Goal: Information Seeking & Learning: Learn about a topic

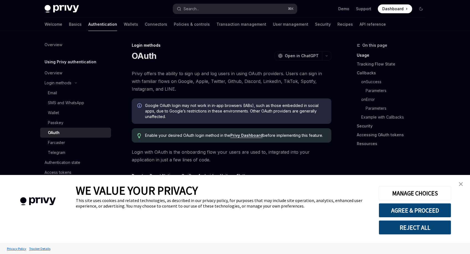
click at [466, 178] on div "WE VALUE YOUR PRIVACY This site uses cookies and related technologies, as descr…" at bounding box center [235, 209] width 470 height 68
click at [460, 184] on img "close banner" at bounding box center [460, 184] width 4 height 4
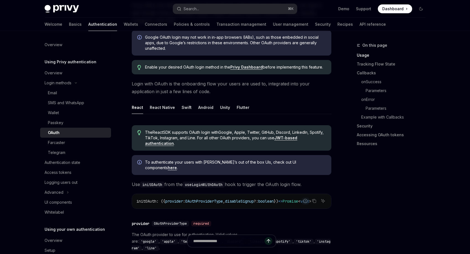
scroll to position [47, 0]
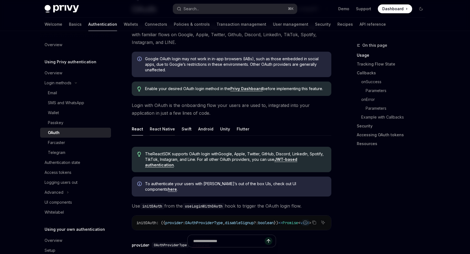
click at [172, 130] on button "React Native" at bounding box center [162, 129] width 25 height 13
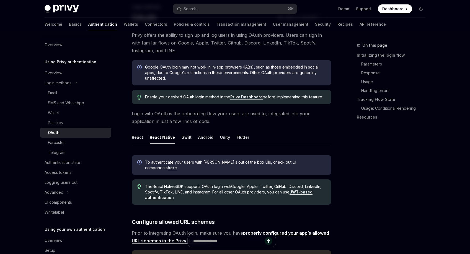
scroll to position [17, 0]
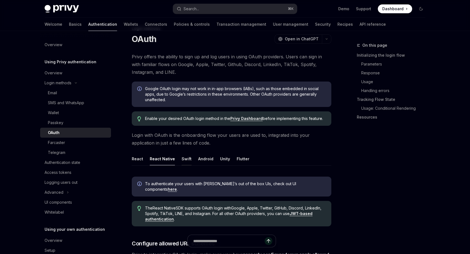
click at [188, 157] on button "Swift" at bounding box center [186, 158] width 10 height 13
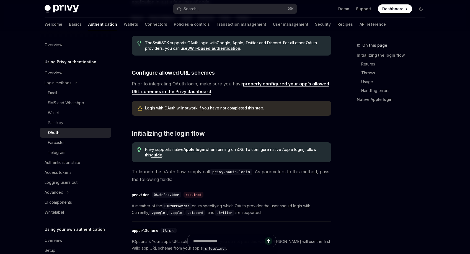
scroll to position [2, 0]
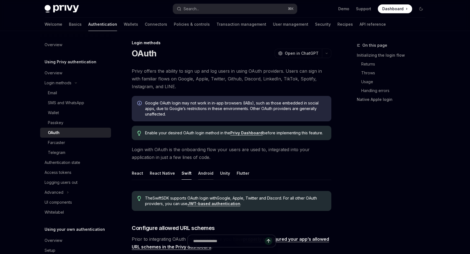
click at [207, 179] on button "Android" at bounding box center [205, 173] width 15 height 13
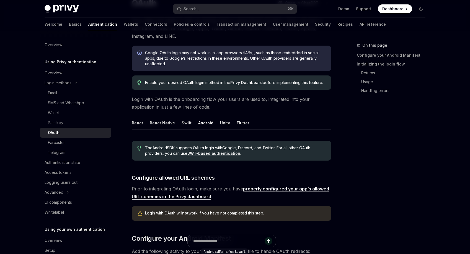
scroll to position [75, 0]
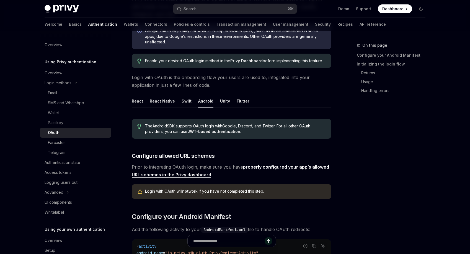
click at [229, 106] on ul "React React Native Swift Android Unity Flutter" at bounding box center [231, 101] width 199 height 13
click at [227, 105] on ul "React React Native Swift Android Unity Flutter" at bounding box center [231, 101] width 199 height 13
click at [226, 103] on button "Unity" at bounding box center [225, 101] width 10 height 13
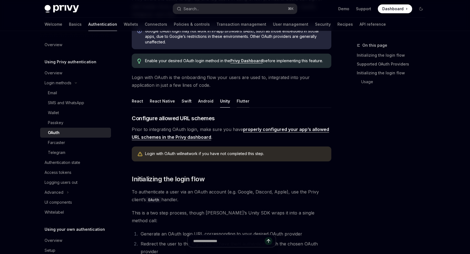
click at [239, 103] on button "Flutter" at bounding box center [242, 101] width 13 height 13
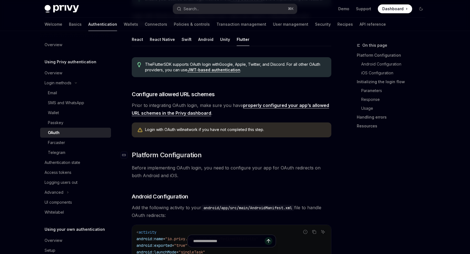
scroll to position [64, 0]
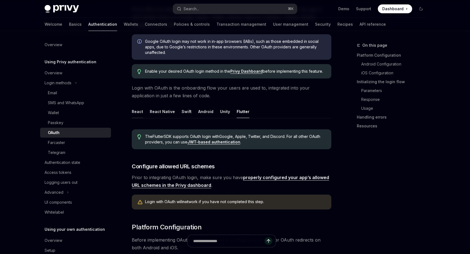
click at [132, 116] on button "React" at bounding box center [137, 111] width 11 height 13
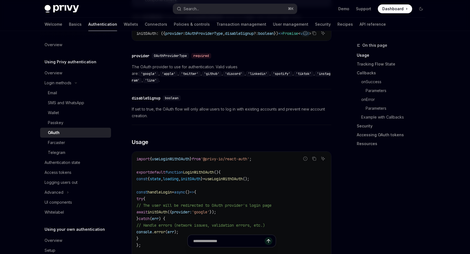
scroll to position [288, 0]
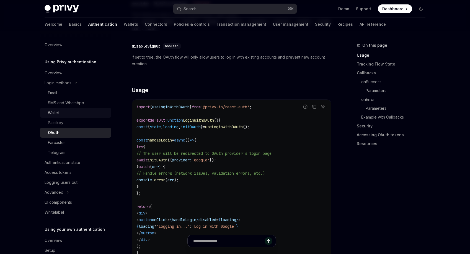
click at [79, 112] on div "Wallet" at bounding box center [78, 113] width 60 height 7
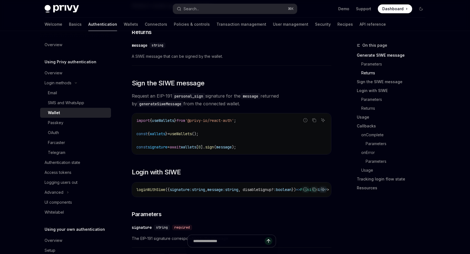
scroll to position [442, 0]
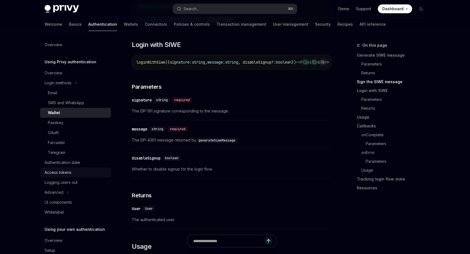
click at [79, 170] on div "Access tokens" at bounding box center [76, 172] width 63 height 7
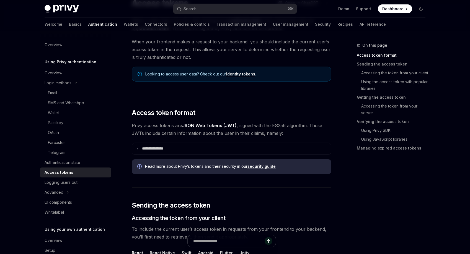
scroll to position [107, 0]
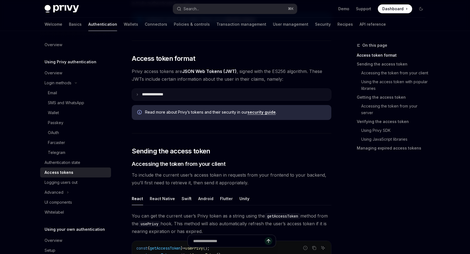
click at [167, 95] on p "**********" at bounding box center [157, 94] width 30 height 5
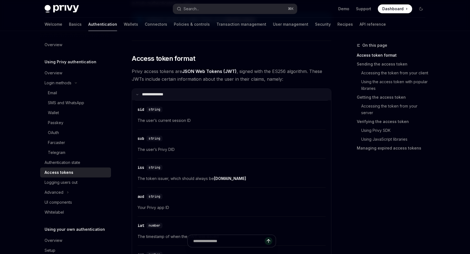
click at [167, 95] on p "**********" at bounding box center [156, 94] width 28 height 5
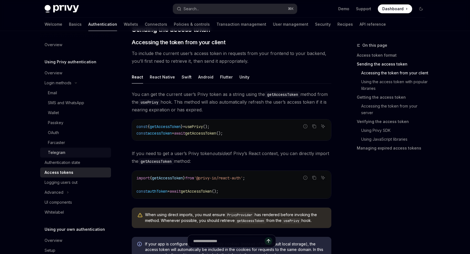
scroll to position [225, 0]
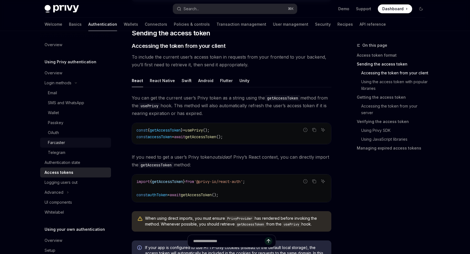
click at [79, 139] on link "Farcaster" at bounding box center [75, 143] width 71 height 10
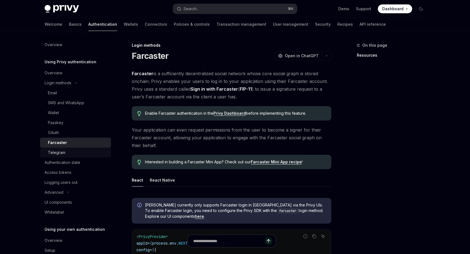
click at [80, 151] on div "Telegram" at bounding box center [78, 152] width 60 height 7
type textarea "*"
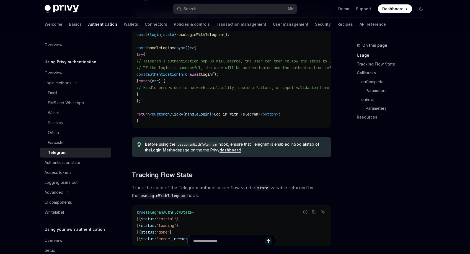
scroll to position [250, 0]
